Goal: Task Accomplishment & Management: Manage account settings

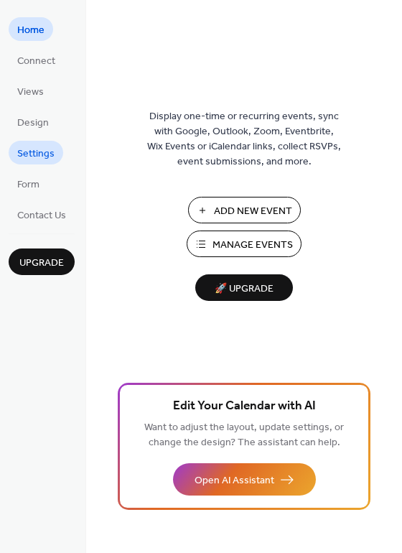
click at [45, 151] on span "Settings" at bounding box center [35, 153] width 37 height 15
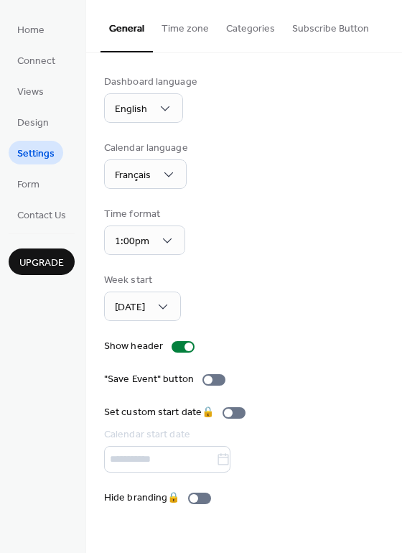
click at [197, 24] on button "Time zone" at bounding box center [185, 25] width 65 height 51
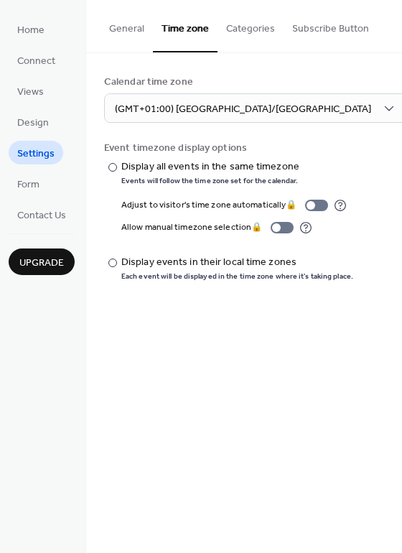
click at [249, 25] on button "Categories" at bounding box center [251, 25] width 66 height 51
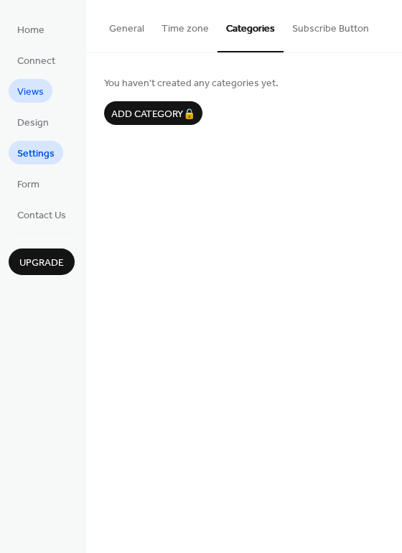
click at [32, 92] on span "Views" at bounding box center [30, 92] width 27 height 15
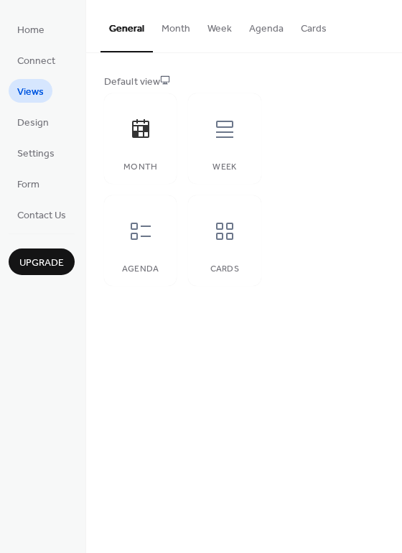
click at [261, 34] on button "Agenda" at bounding box center [266, 25] width 52 height 51
